Goal: Transaction & Acquisition: Purchase product/service

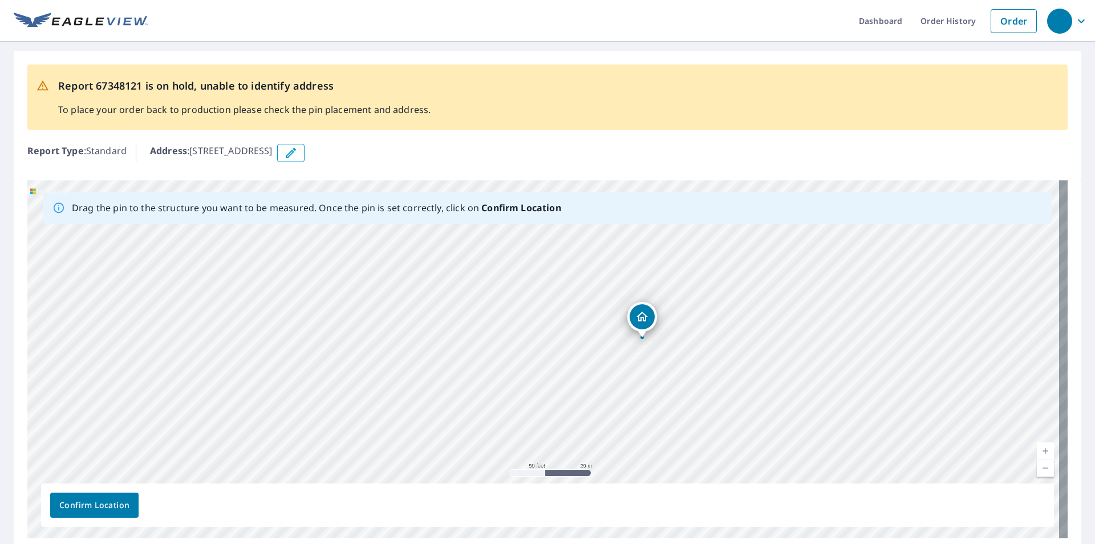
drag, startPoint x: 674, startPoint y: 418, endPoint x: 669, endPoint y: 378, distance: 40.3
click at [669, 378] on div "[STREET_ADDRESS]" at bounding box center [547, 359] width 1041 height 358
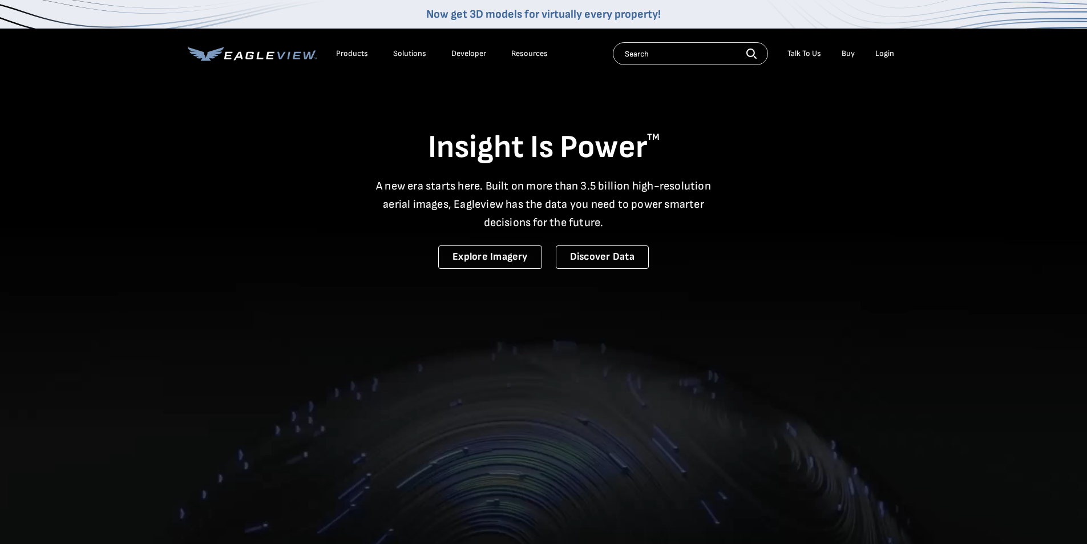
click at [886, 51] on div "Login" at bounding box center [884, 53] width 19 height 10
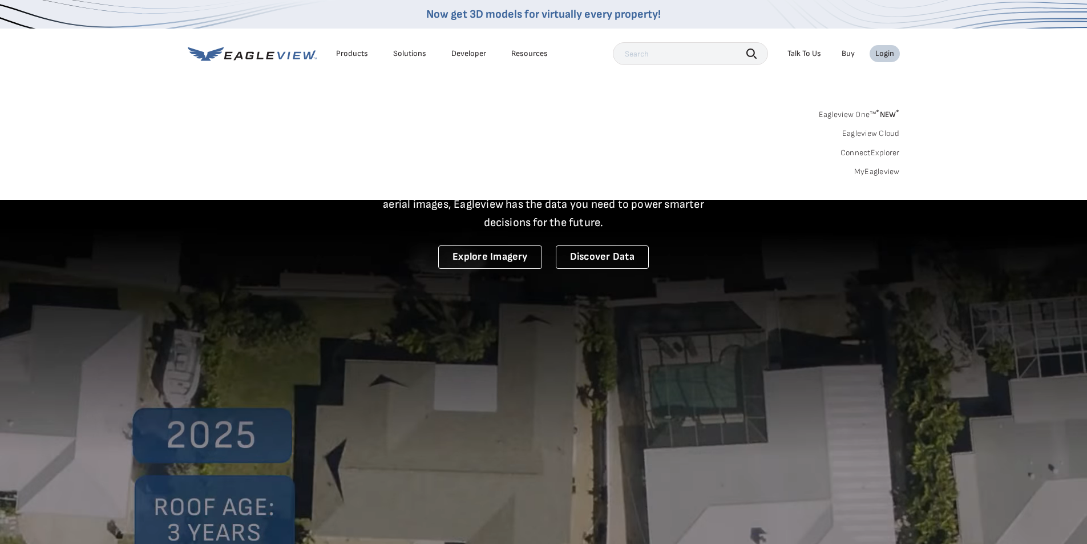
click at [856, 112] on link "Eagleview One™ * NEW *" at bounding box center [859, 112] width 81 height 13
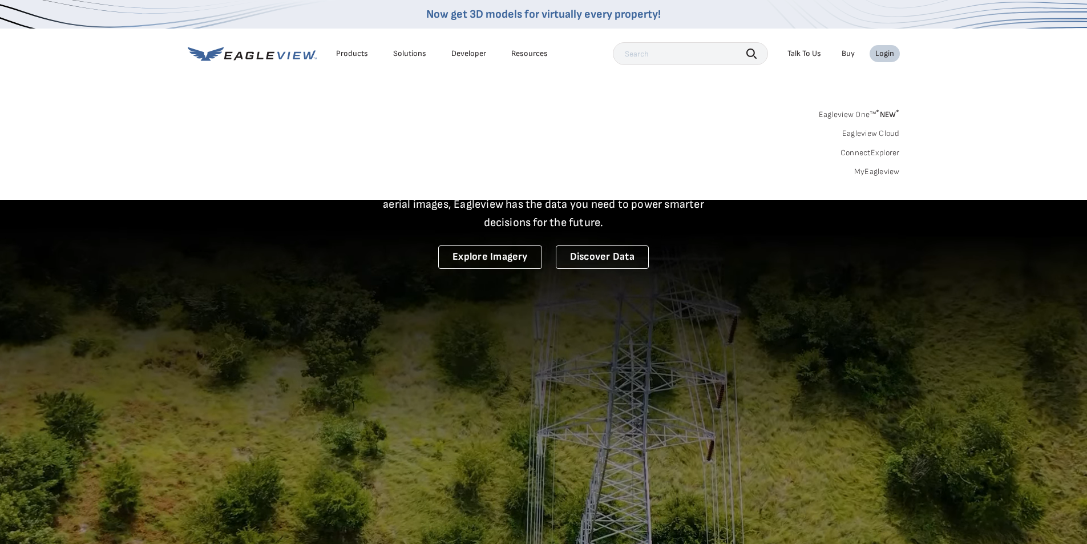
click at [871, 167] on div "Eagleview One™ * NEW * Eagleview Cloud ConnectExplorer MyEagleview" at bounding box center [544, 141] width 712 height 71
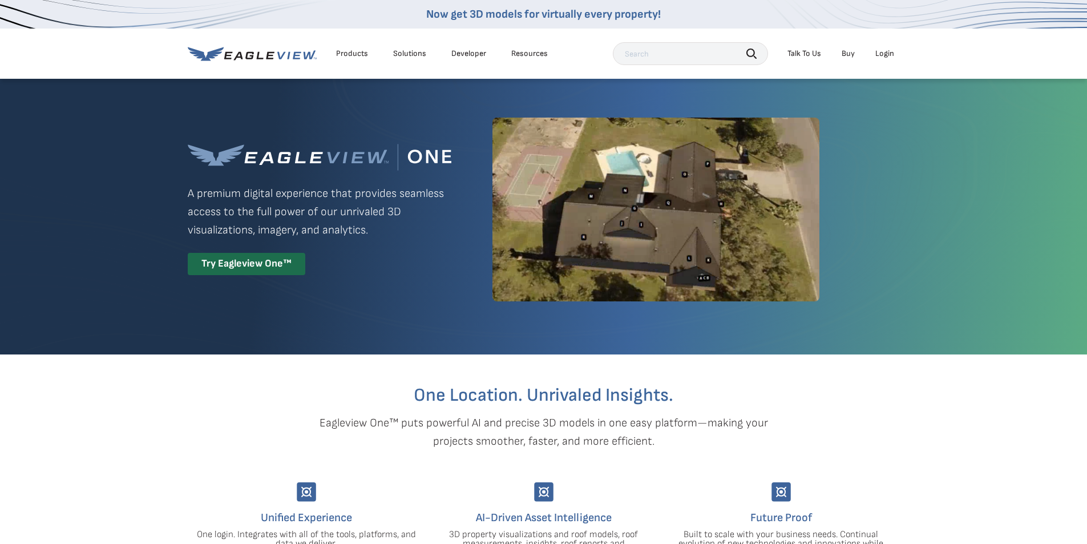
click at [886, 54] on div "Login" at bounding box center [884, 53] width 19 height 10
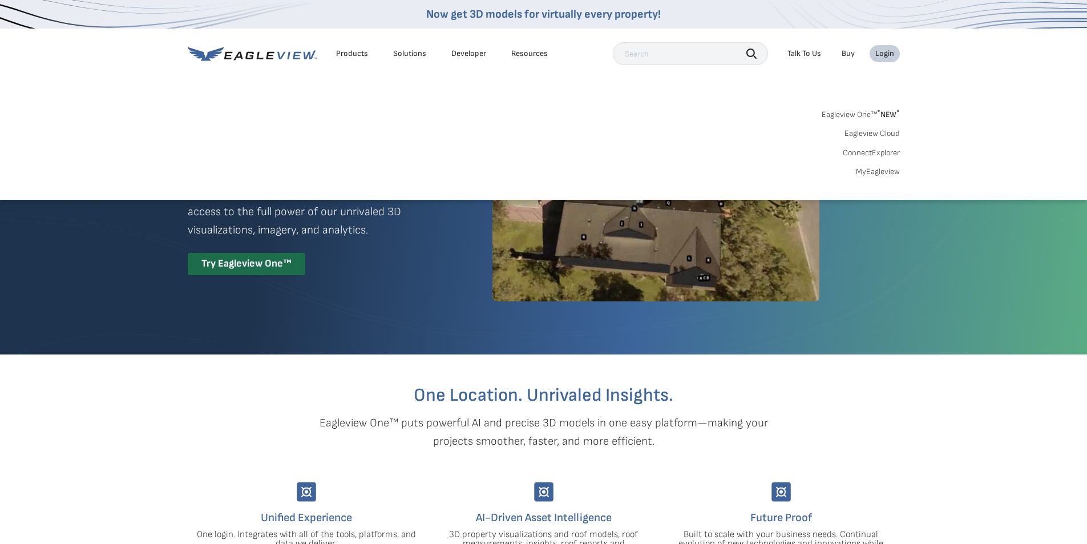
click at [881, 171] on link "MyEagleview" at bounding box center [878, 172] width 44 height 10
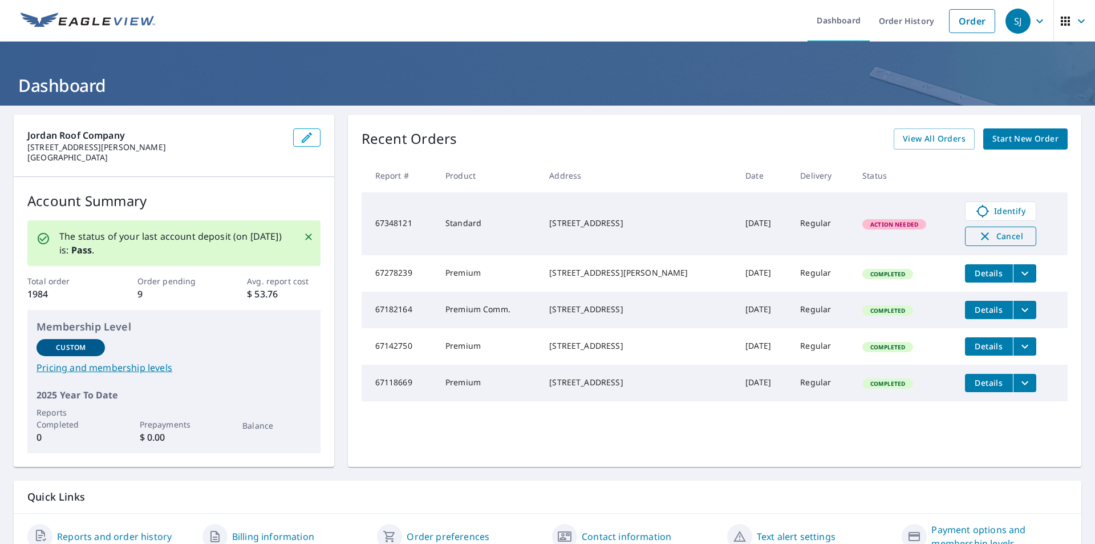
click at [988, 237] on span "Cancel" at bounding box center [1000, 236] width 47 height 14
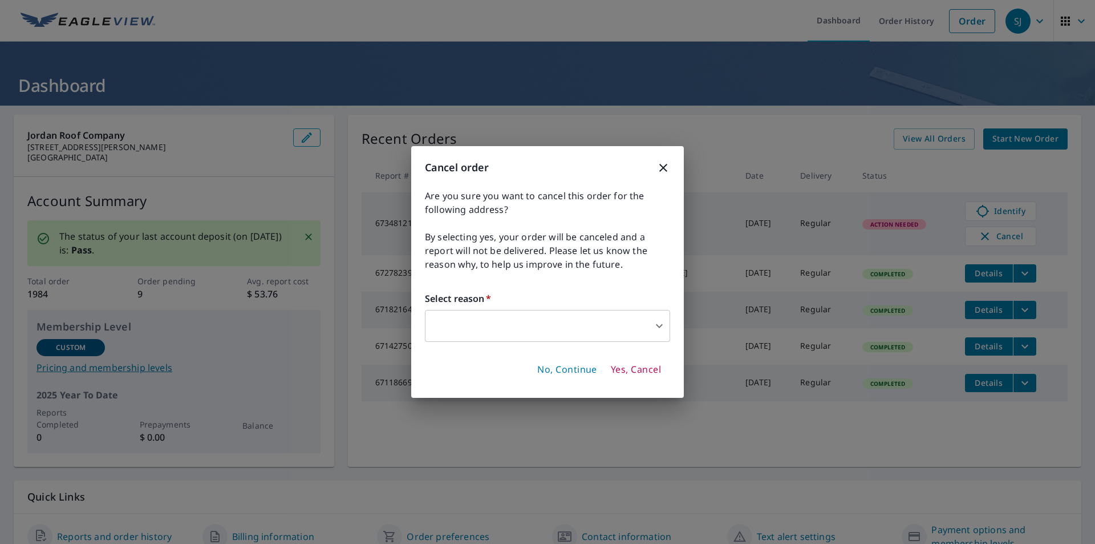
click at [498, 318] on body "SJ SJ Dashboard Order History Order SJ Dashboard Jordan Roof Company 11542 Anab…" at bounding box center [547, 272] width 1095 height 544
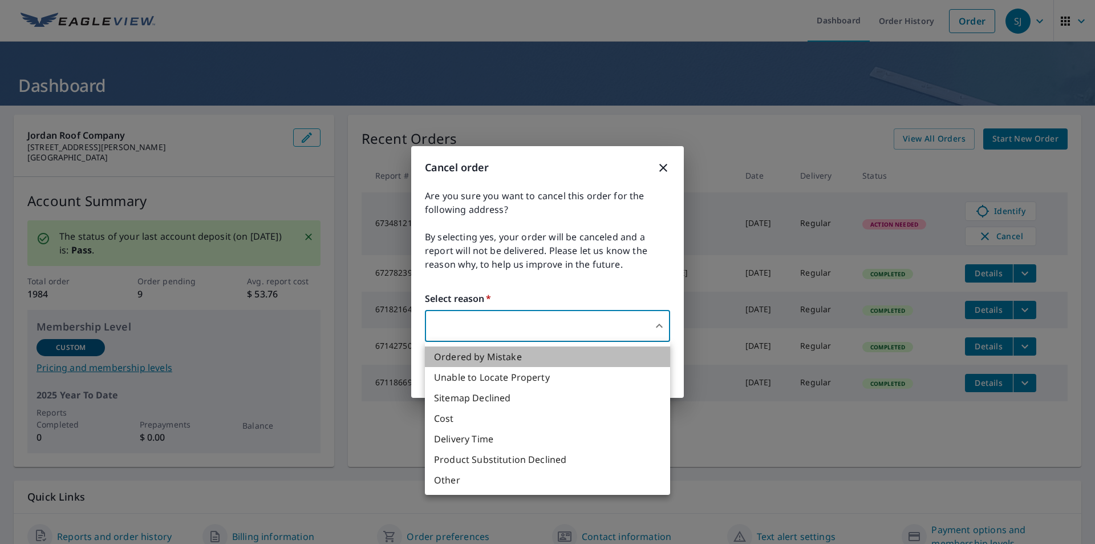
click at [468, 351] on li "Ordered by Mistake" at bounding box center [547, 356] width 245 height 21
type input "30"
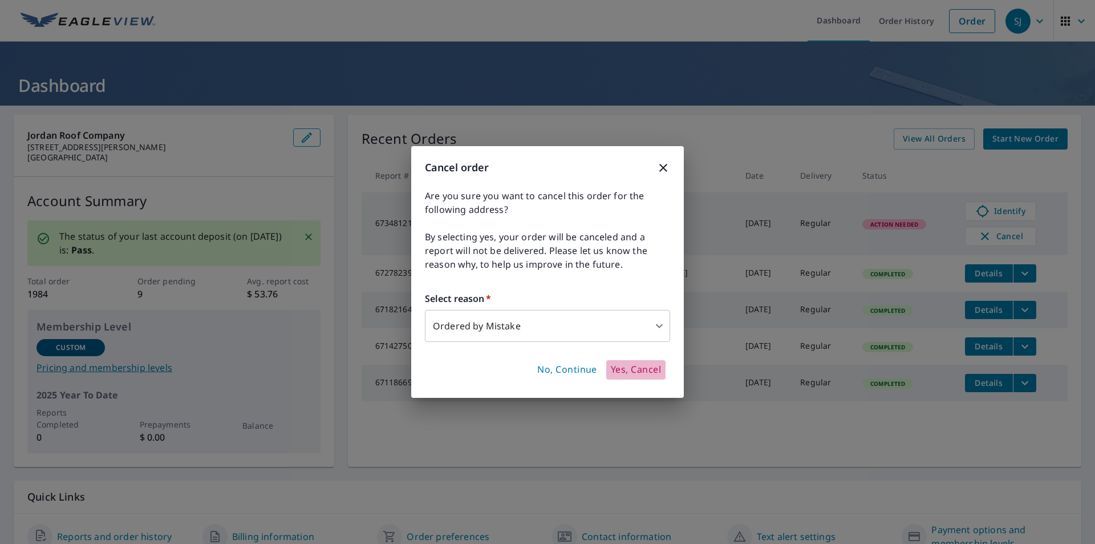
click at [634, 371] on span "Yes, Cancel" at bounding box center [636, 369] width 50 height 13
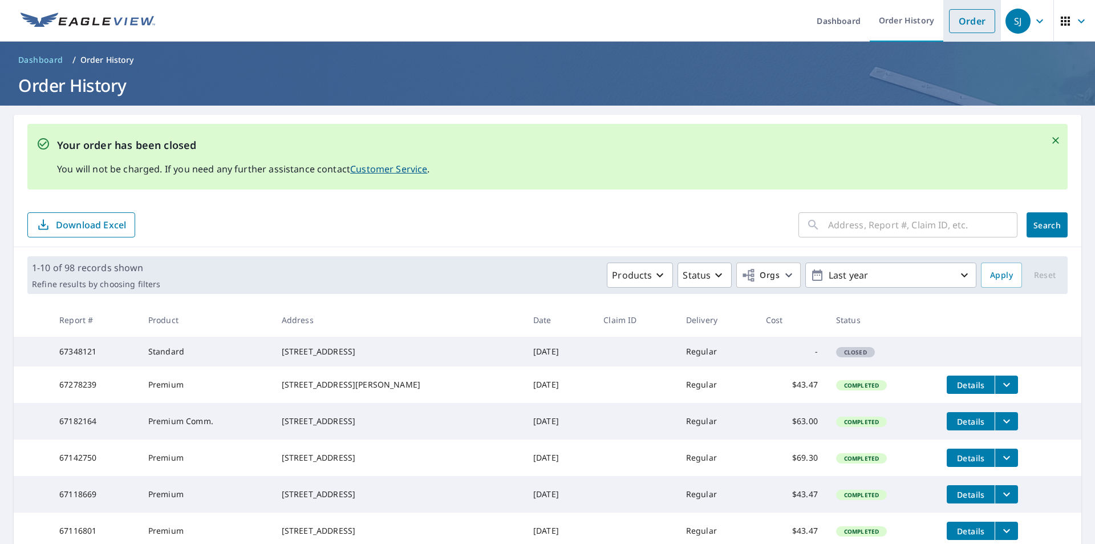
click at [964, 21] on link "Order" at bounding box center [972, 21] width 46 height 24
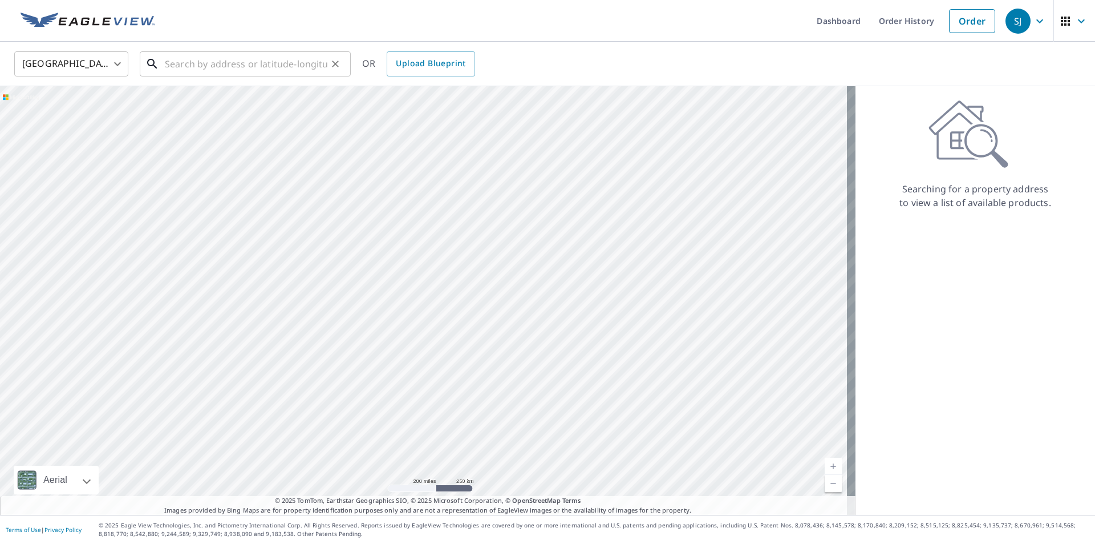
click at [173, 67] on input "text" at bounding box center [246, 64] width 163 height 32
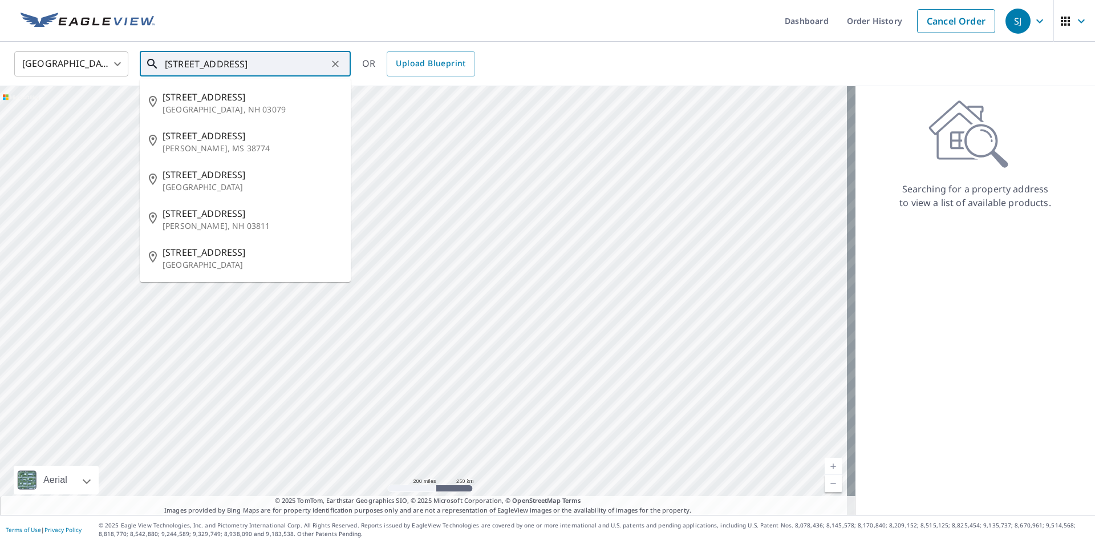
click at [181, 63] on input "1288 North Broadway" at bounding box center [246, 64] width 163 height 32
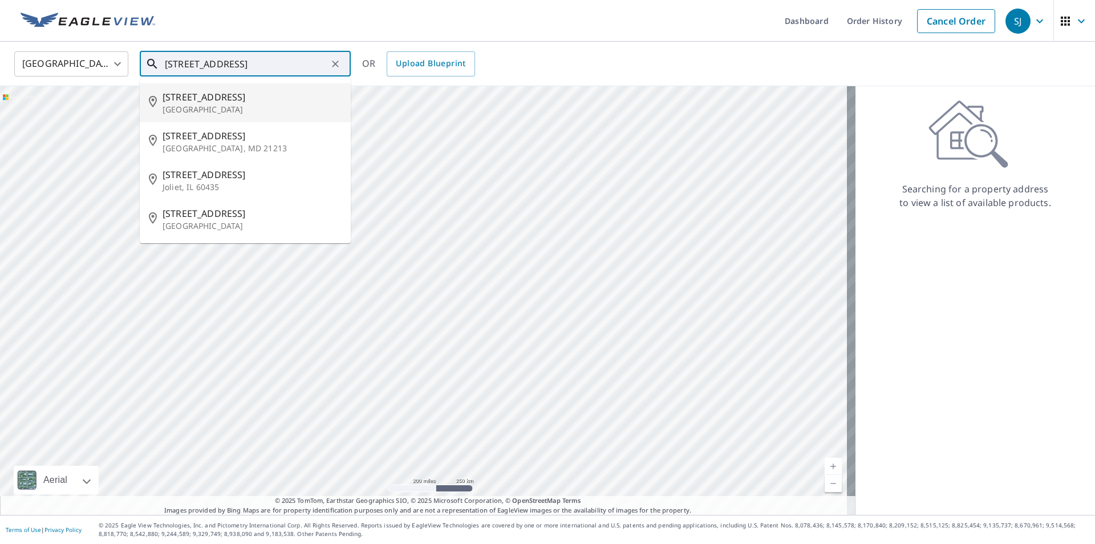
click at [236, 102] on span "1228 N Broadway" at bounding box center [252, 97] width 179 height 14
type input "1228 N Broadway Santa Ana, CA 92701"
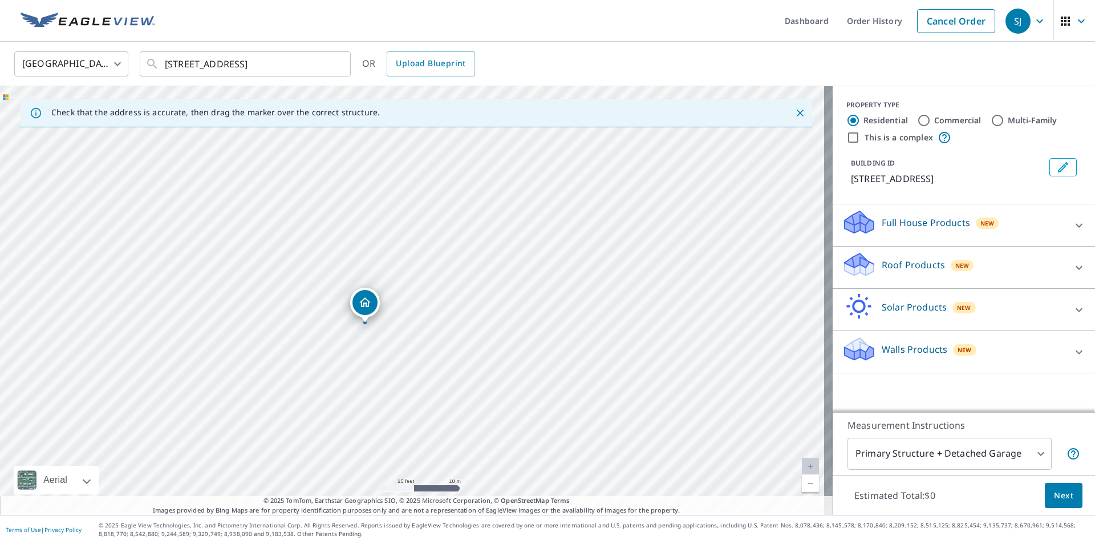
drag, startPoint x: 494, startPoint y: 323, endPoint x: 415, endPoint y: 362, distance: 87.3
click at [454, 350] on div "1228 N Broadway Santa Ana, CA 92701" at bounding box center [416, 300] width 833 height 428
click at [919, 120] on input "Commercial" at bounding box center [924, 121] width 14 height 14
radio input "true"
type input "4"
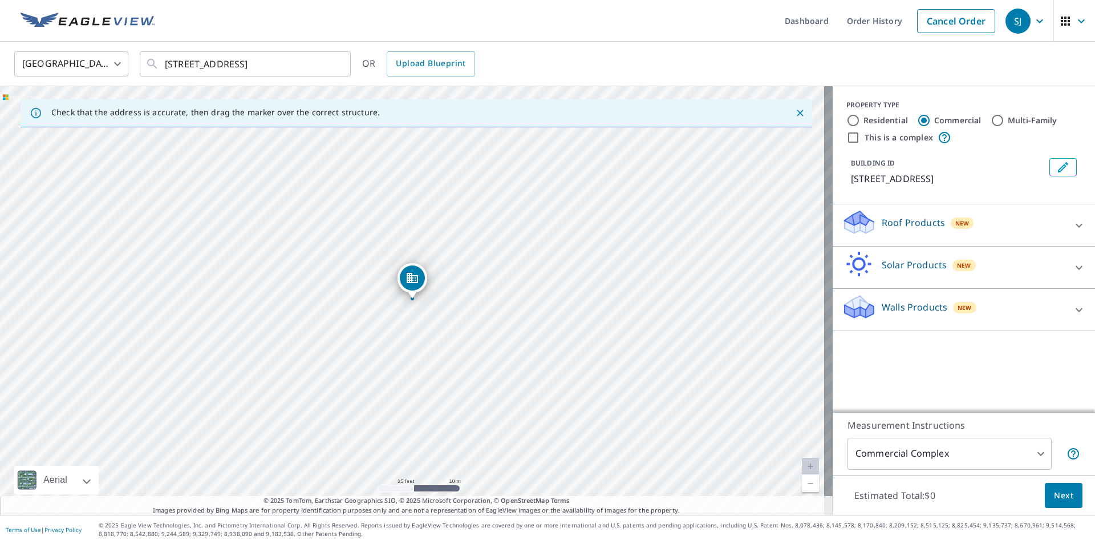
click at [1045, 217] on div "Roof Products New" at bounding box center [954, 225] width 224 height 33
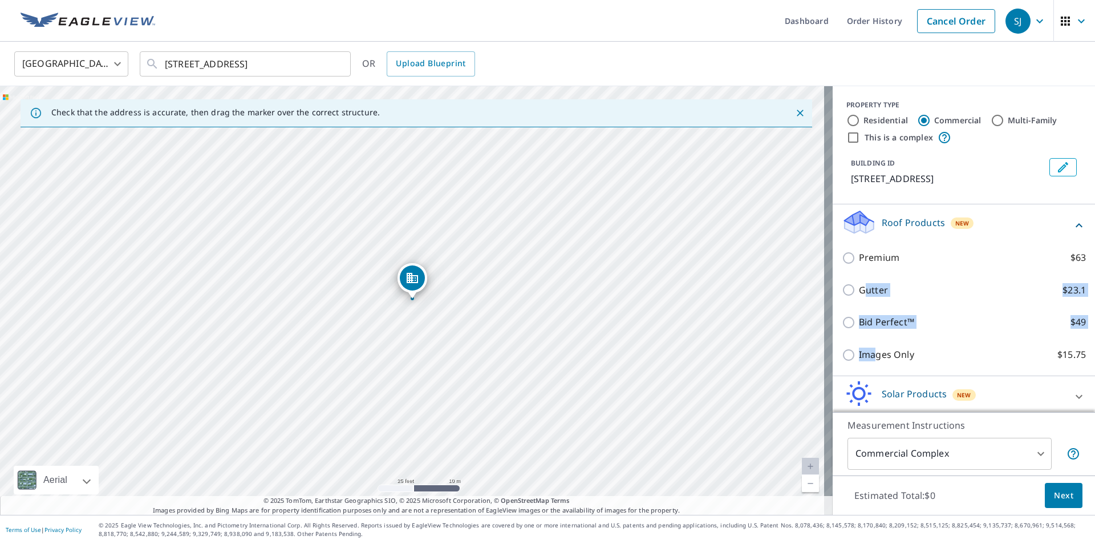
drag, startPoint x: 859, startPoint y: 293, endPoint x: 868, endPoint y: 347, distance: 55.0
click at [868, 347] on div "Premium $63 Gutter $23.1 Bid Perfect™ $49 Images Only $15.75" at bounding box center [964, 306] width 244 height 130
drag, startPoint x: 902, startPoint y: 276, endPoint x: 912, endPoint y: 276, distance: 10.3
click at [903, 276] on div "Gutter $23.1" at bounding box center [964, 290] width 244 height 33
click at [847, 136] on input "This is a complex" at bounding box center [854, 138] width 14 height 14
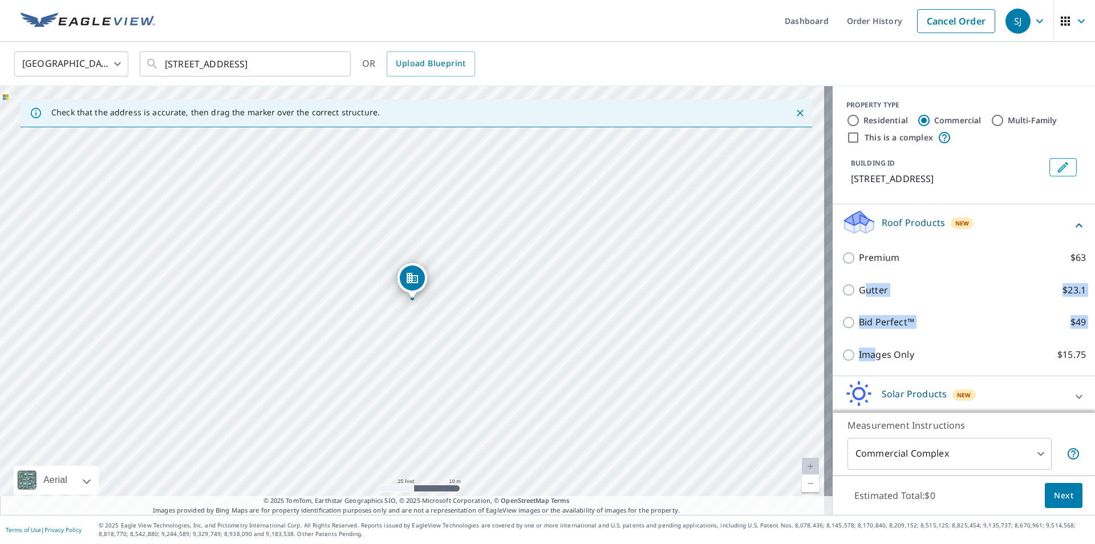
checkbox input "true"
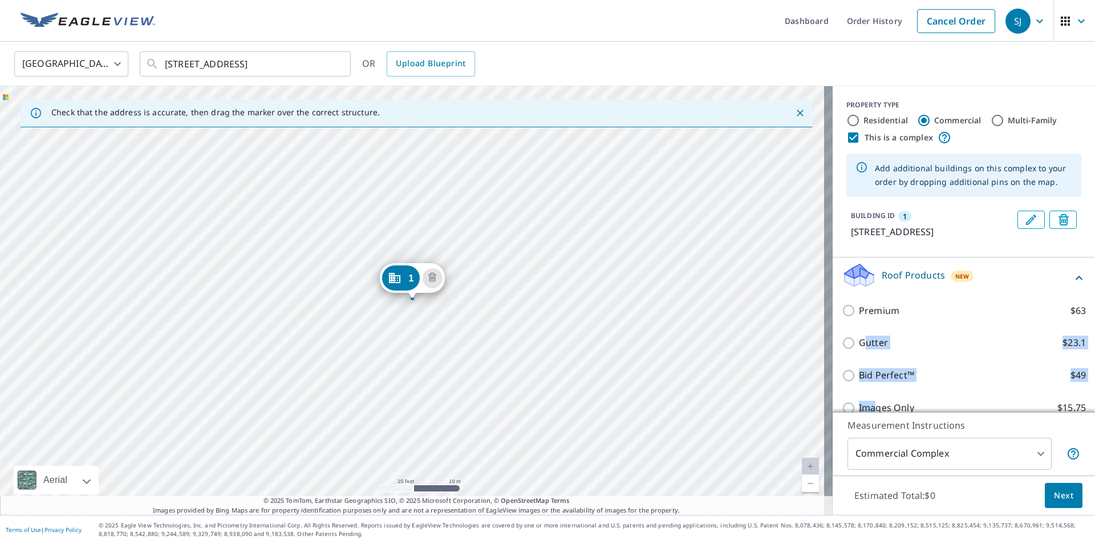
click at [991, 122] on input "Multi-Family" at bounding box center [998, 121] width 14 height 14
radio input "true"
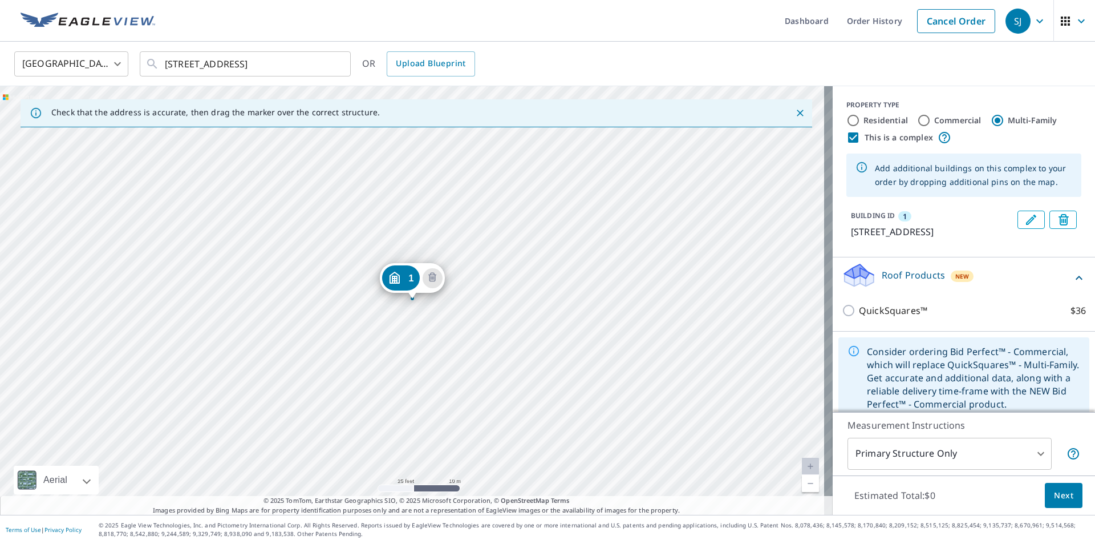
type input "2"
click at [917, 119] on input "Commercial" at bounding box center [924, 121] width 14 height 14
radio input "true"
type input "4"
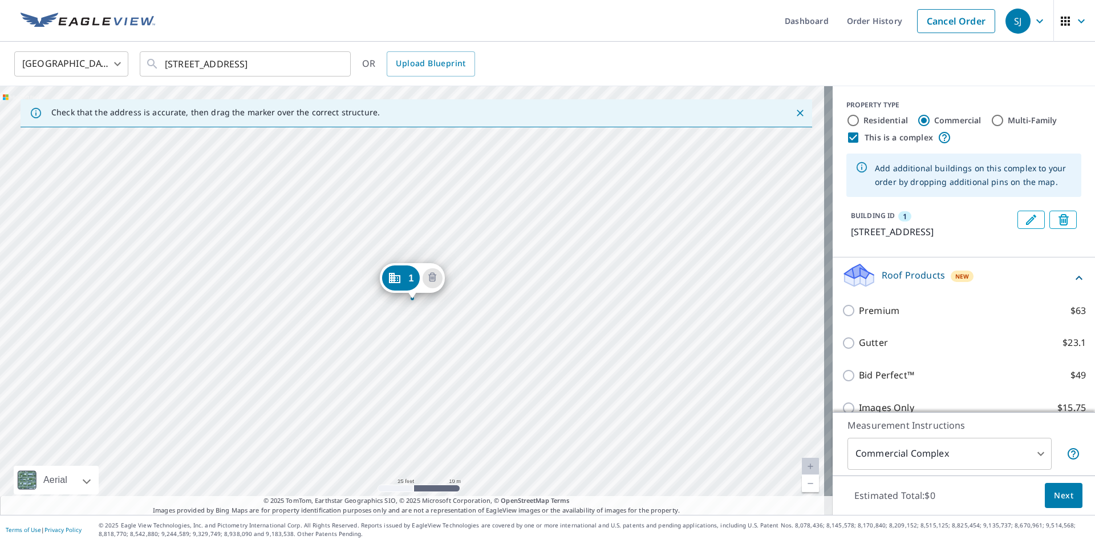
click at [496, 261] on div "1 1228 N Broadway Santa Ana, CA 92701" at bounding box center [416, 300] width 833 height 428
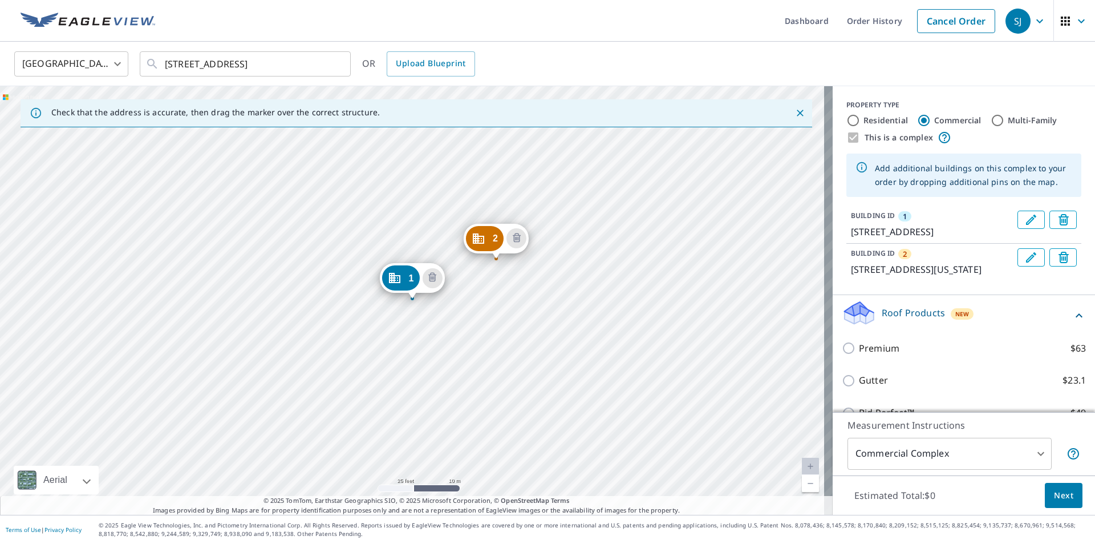
click at [491, 333] on div "2 312 W Washington Ave Santa Ana, CA 92706 1 1228 N Broadway Santa Ana, CA 92701" at bounding box center [416, 300] width 833 height 428
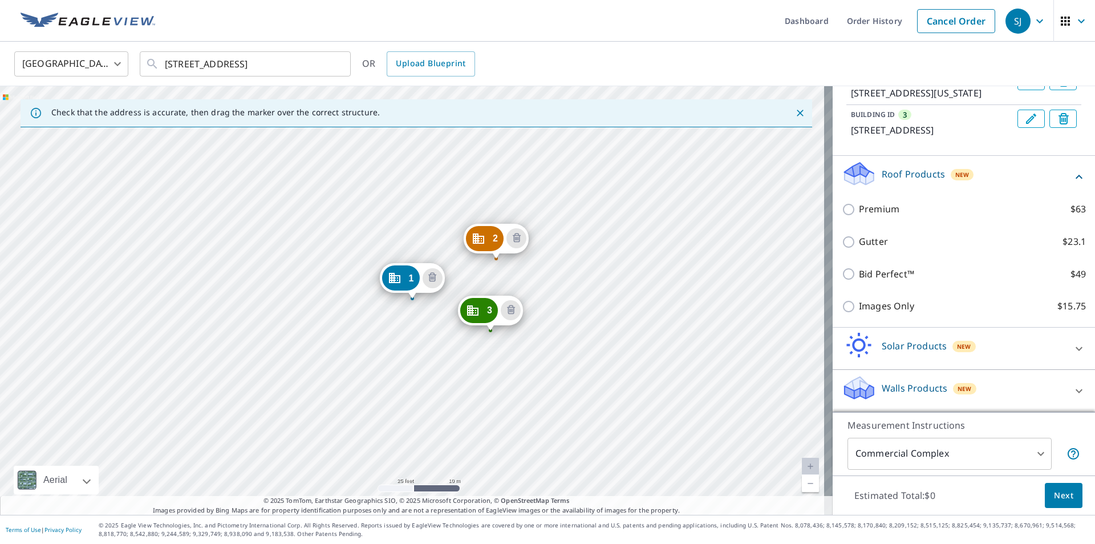
scroll to position [217, 0]
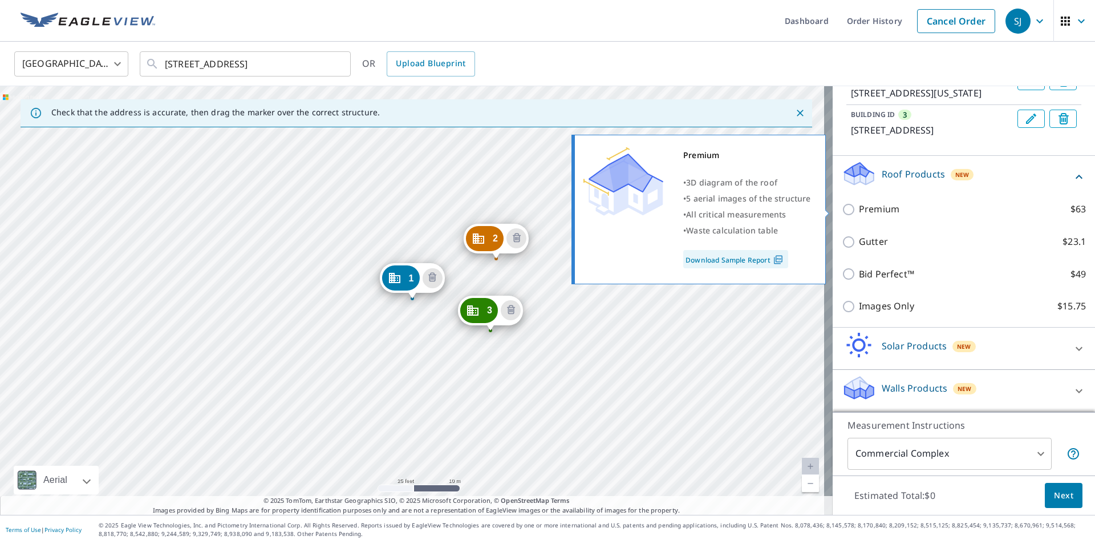
click at [859, 213] on p "Premium" at bounding box center [879, 209] width 41 height 14
click at [854, 213] on input "Premium $63" at bounding box center [850, 210] width 17 height 14
checkbox input "true"
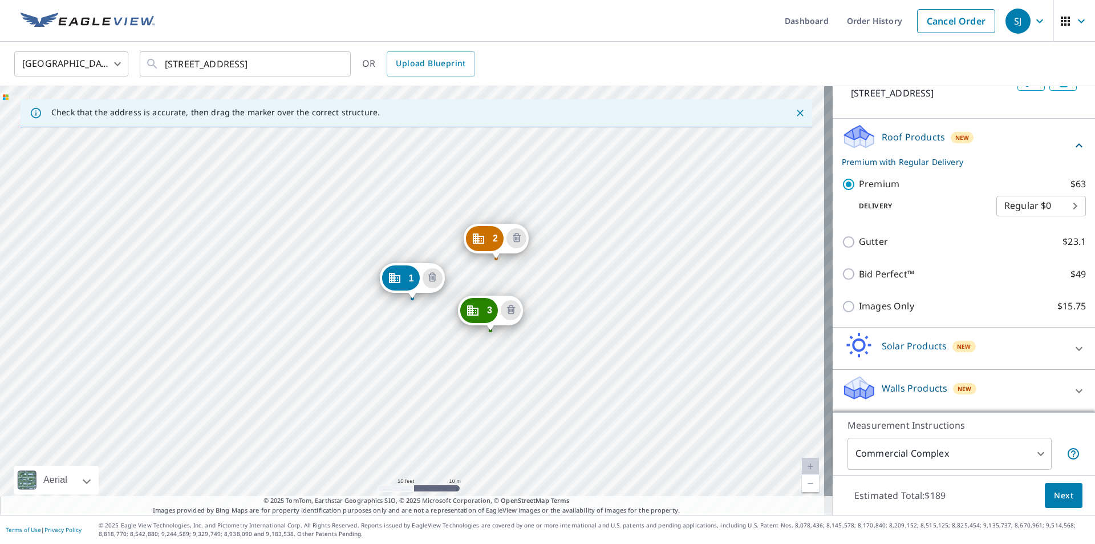
scroll to position [254, 0]
click at [1062, 495] on span "Next" at bounding box center [1063, 495] width 19 height 14
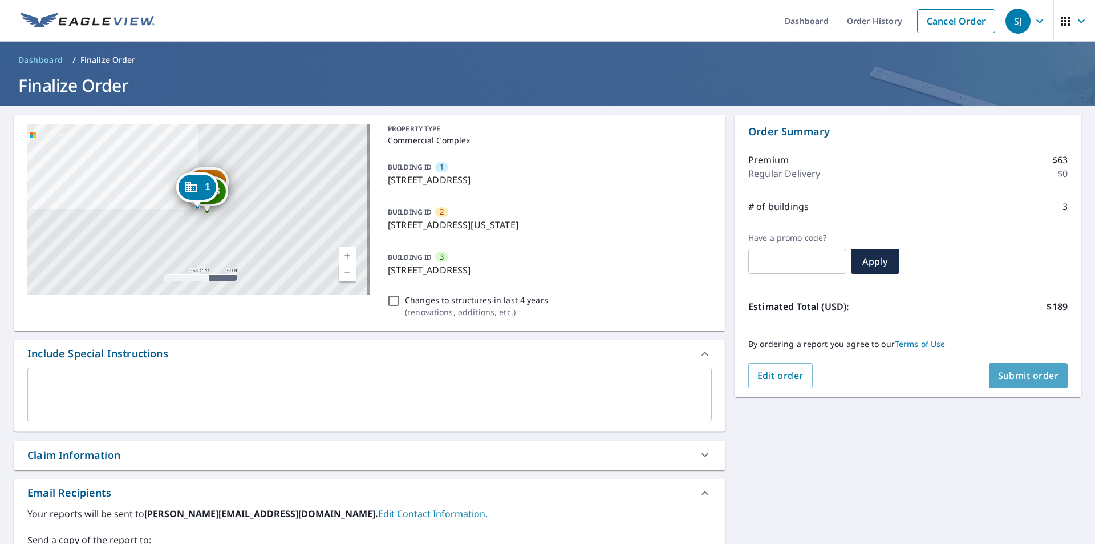
click at [1027, 373] on span "Submit order" at bounding box center [1028, 375] width 61 height 13
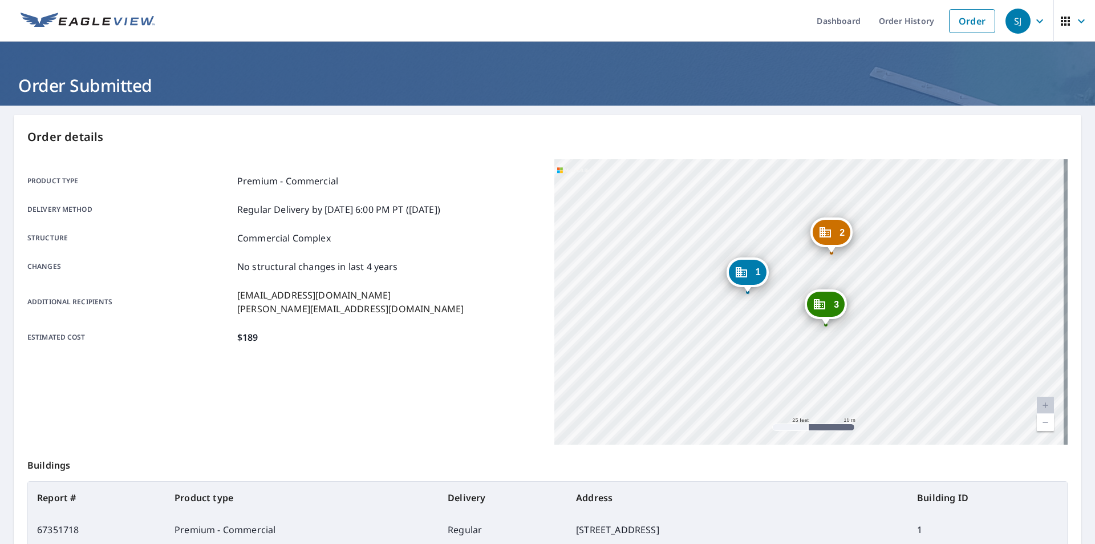
drag, startPoint x: 842, startPoint y: 331, endPoint x: 805, endPoint y: 343, distance: 39.2
click at [805, 343] on div "2 312 W Washington Ave Santa Ana, CA 92706 3 1228 N Broadway Santa Ana, CA 9270…" at bounding box center [811, 301] width 513 height 285
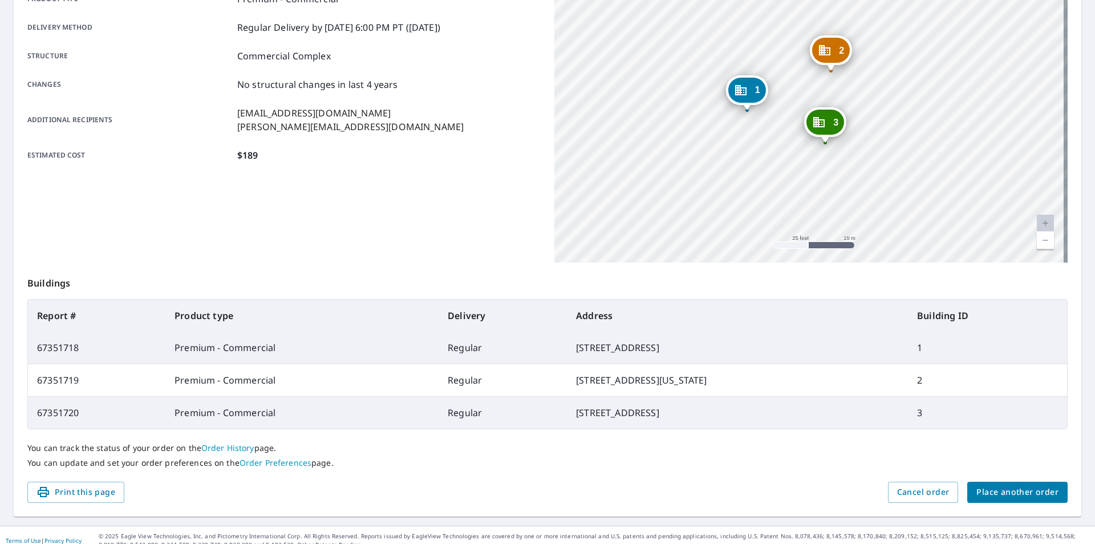
scroll to position [193, 0]
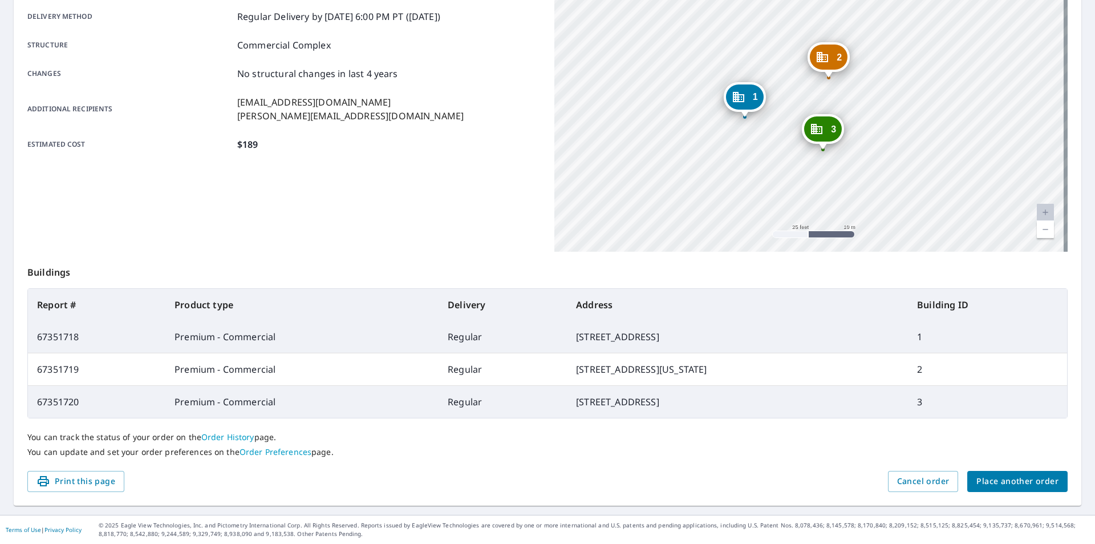
drag, startPoint x: 749, startPoint y: 108, endPoint x: 746, endPoint y: 126, distance: 17.8
click at [746, 126] on div "2 312 W Washington Ave Santa Ana, CA 92706 3 1228 N Broadway Santa Ana, CA 9270…" at bounding box center [811, 108] width 513 height 285
